Goal: Task Accomplishment & Management: Complete application form

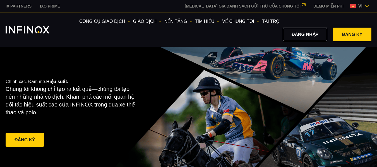
click at [351, 37] on link "Đăng ký" at bounding box center [352, 35] width 38 height 14
click at [25, 140] on span at bounding box center [25, 140] width 0 height 0
